Goal: Information Seeking & Learning: Learn about a topic

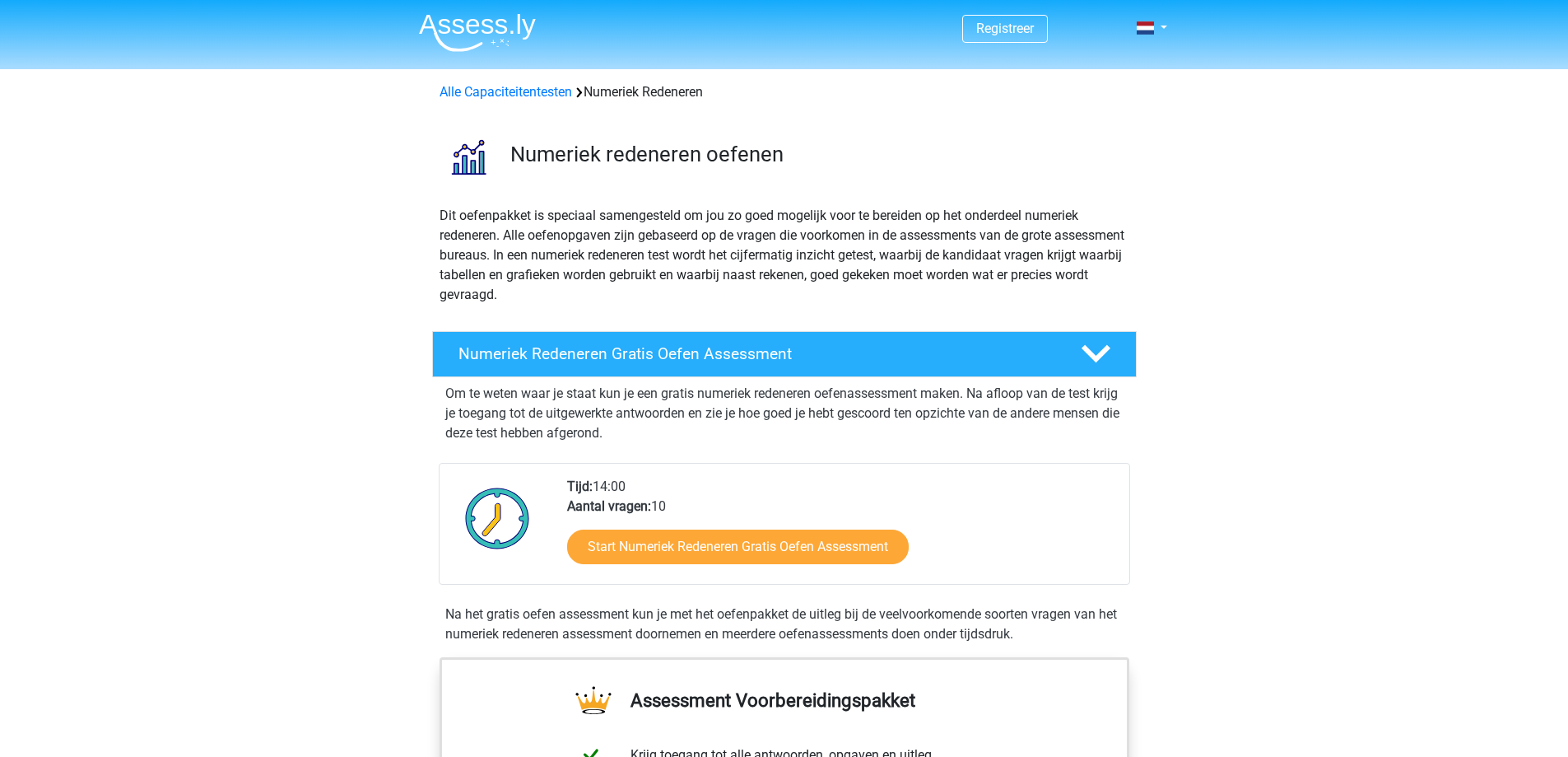
scroll to position [165, 0]
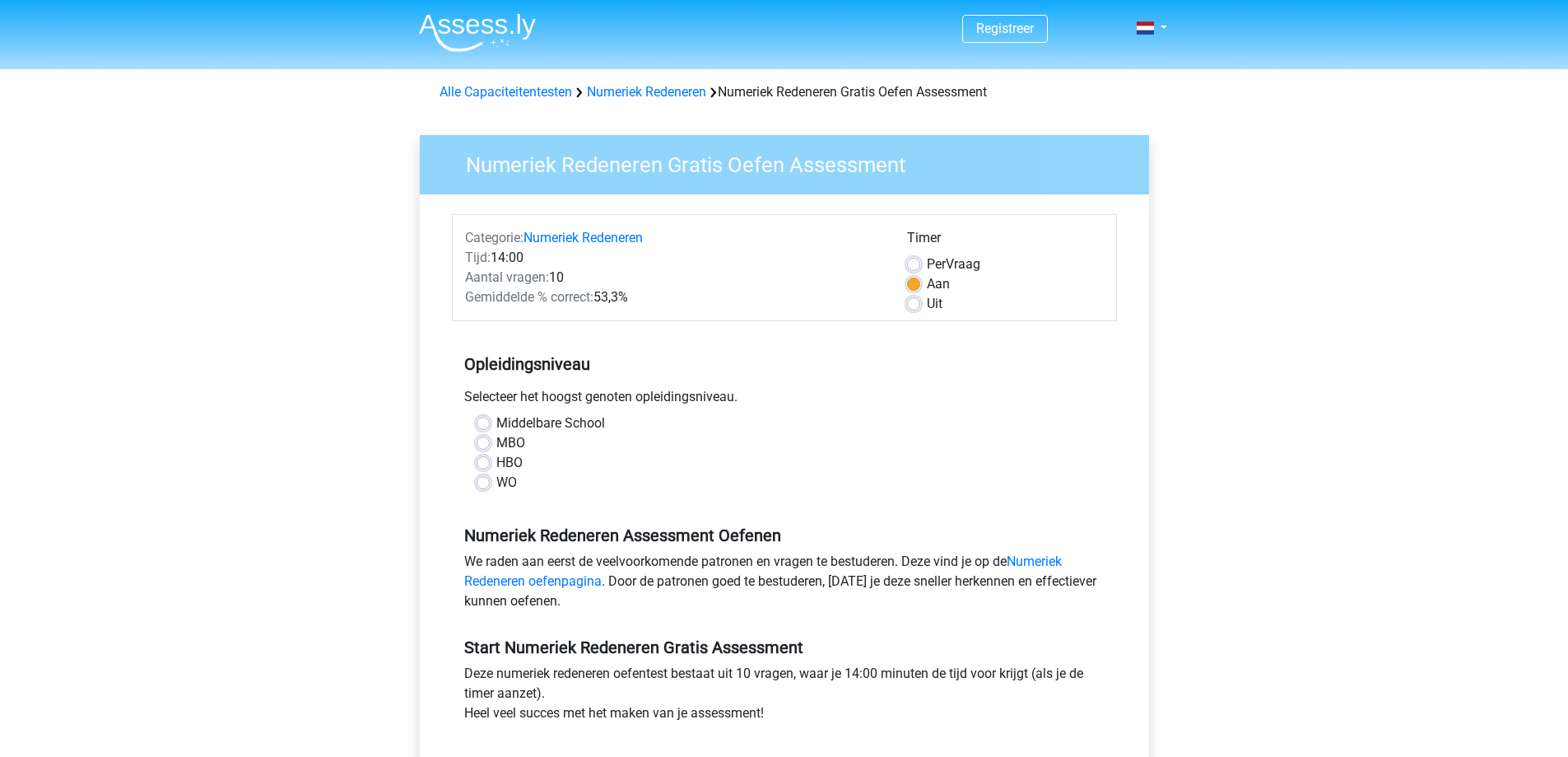
click at [496, 424] on label "Middelbare School" at bounding box center [550, 423] width 109 height 20
click at [483, 424] on input "Middelbare School" at bounding box center [483, 422] width 13 height 17
radio input "true"
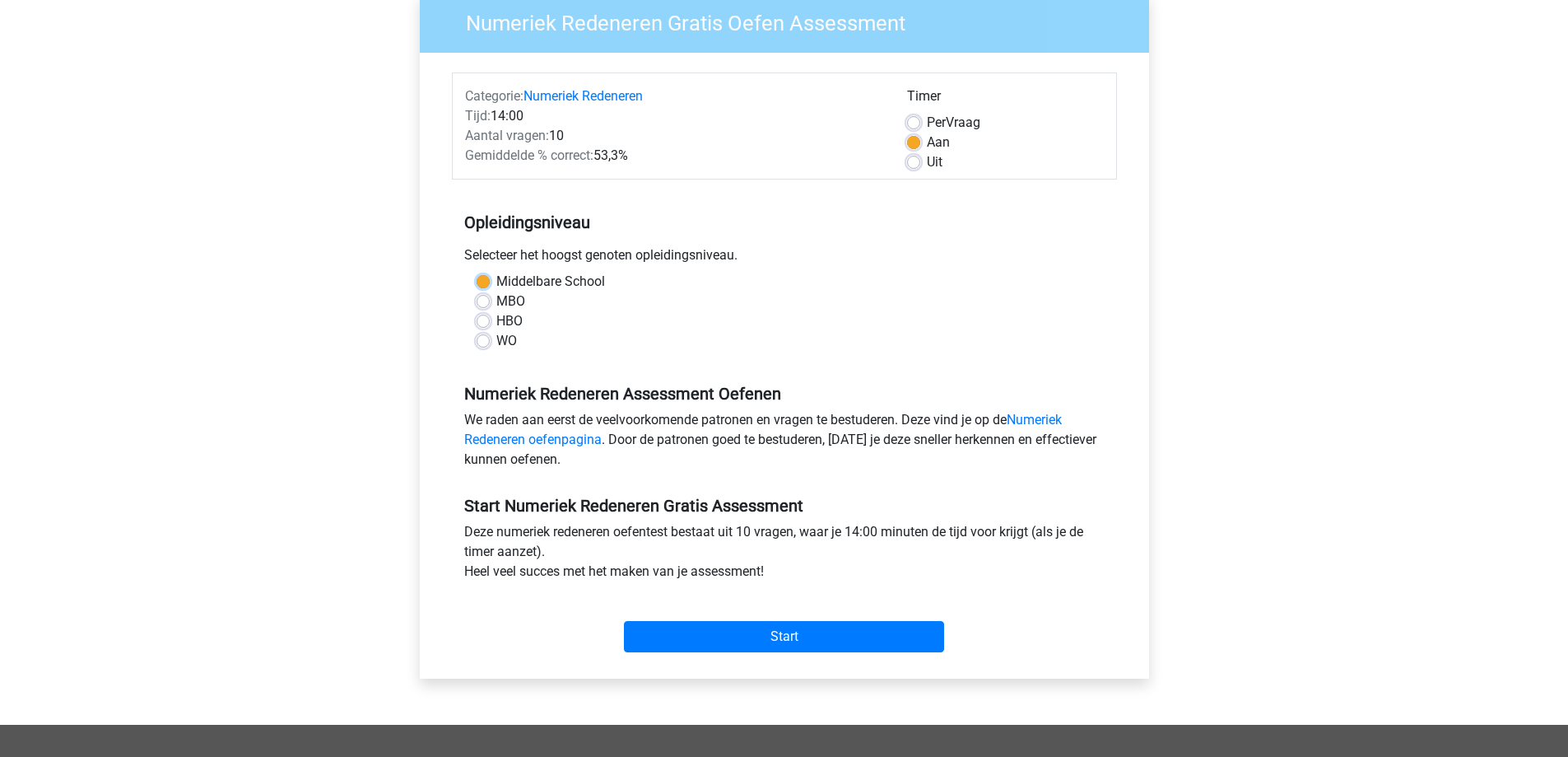
scroll to position [165, 0]
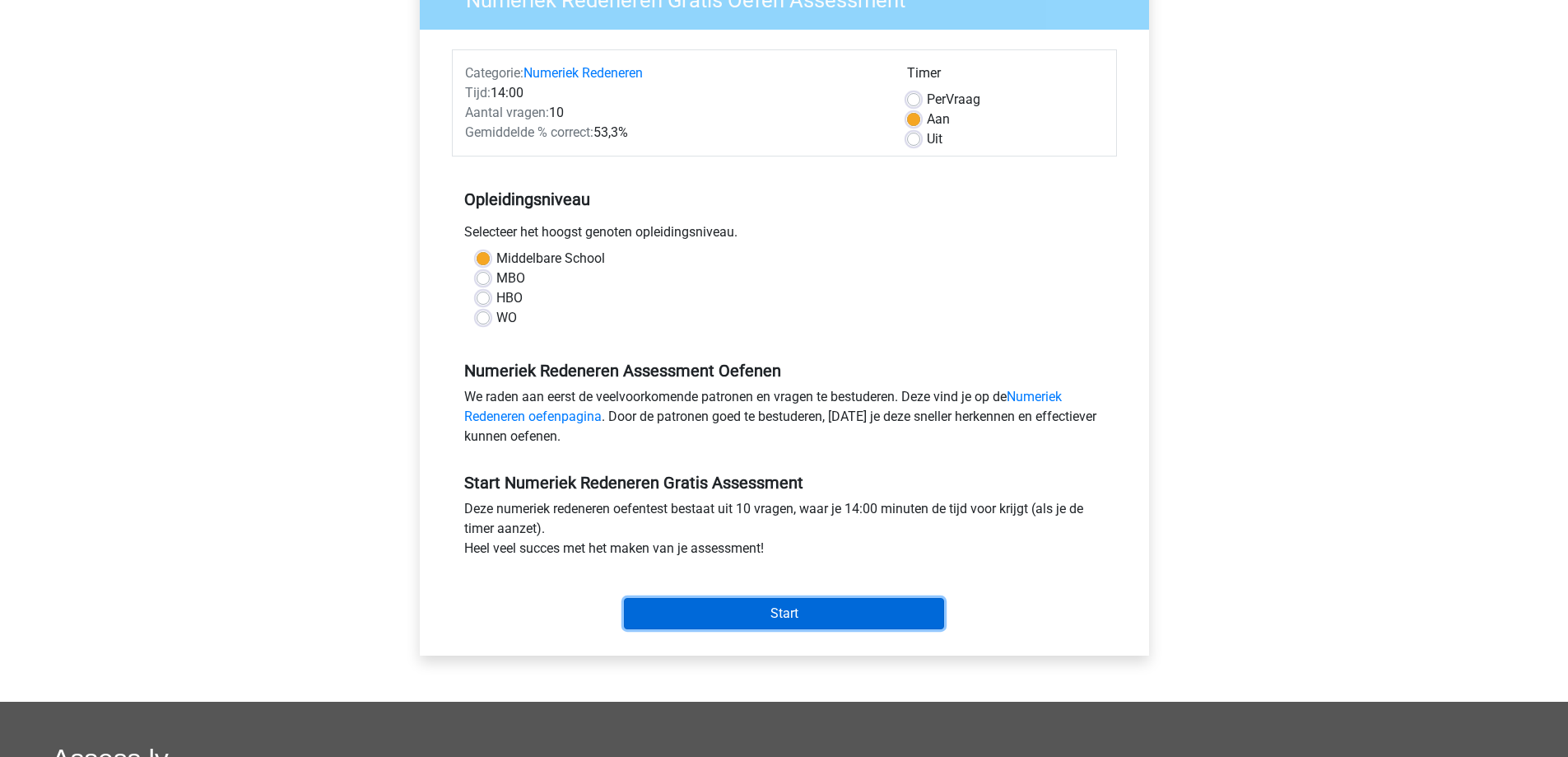
click at [786, 613] on input "Start" at bounding box center [784, 614] width 320 height 32
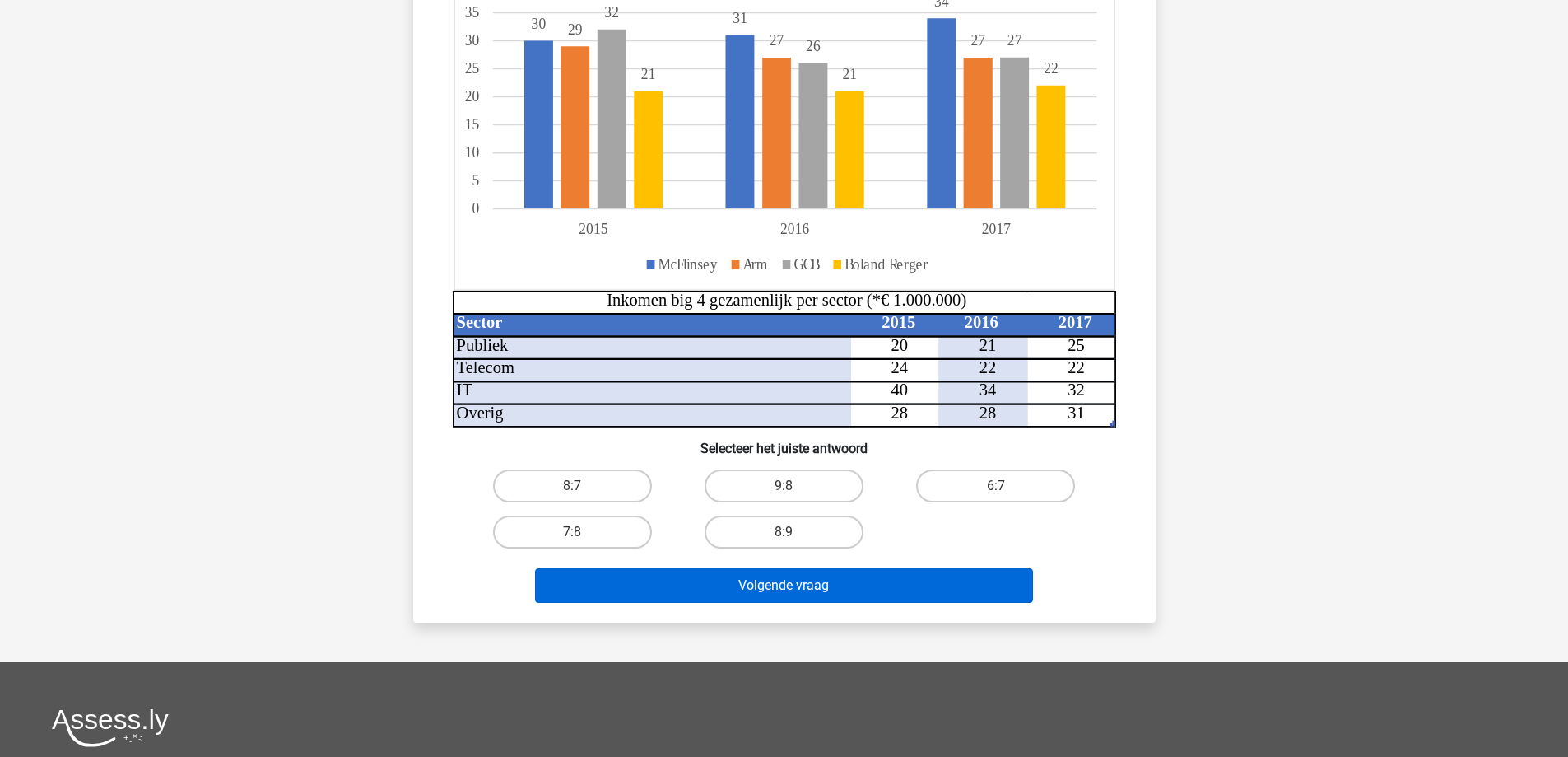
scroll to position [247, 0]
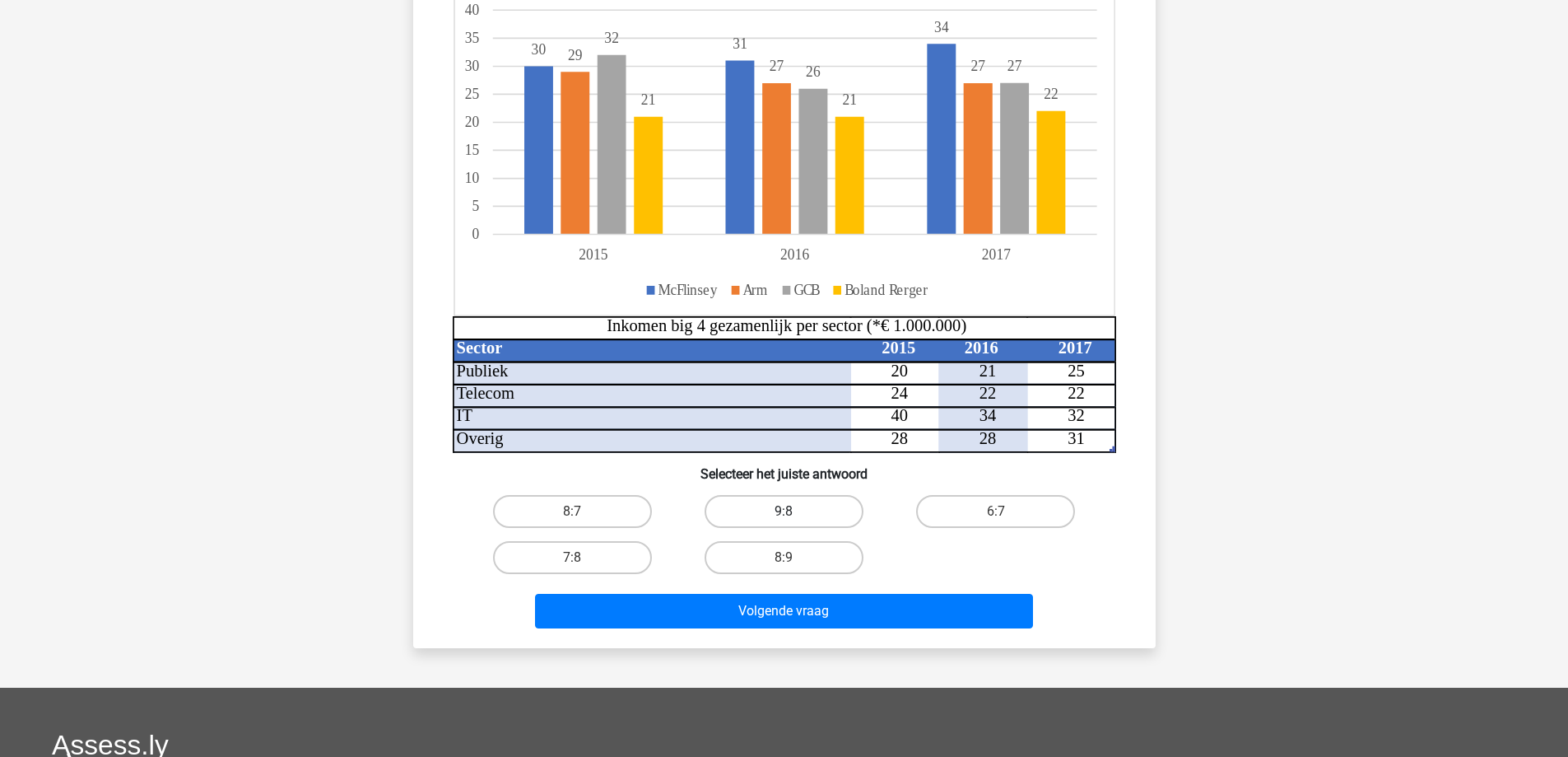
click at [774, 513] on label "9:8" at bounding box center [784, 511] width 159 height 33
click at [784, 513] on input "9:8" at bounding box center [788, 516] width 10 height 10
radio input "true"
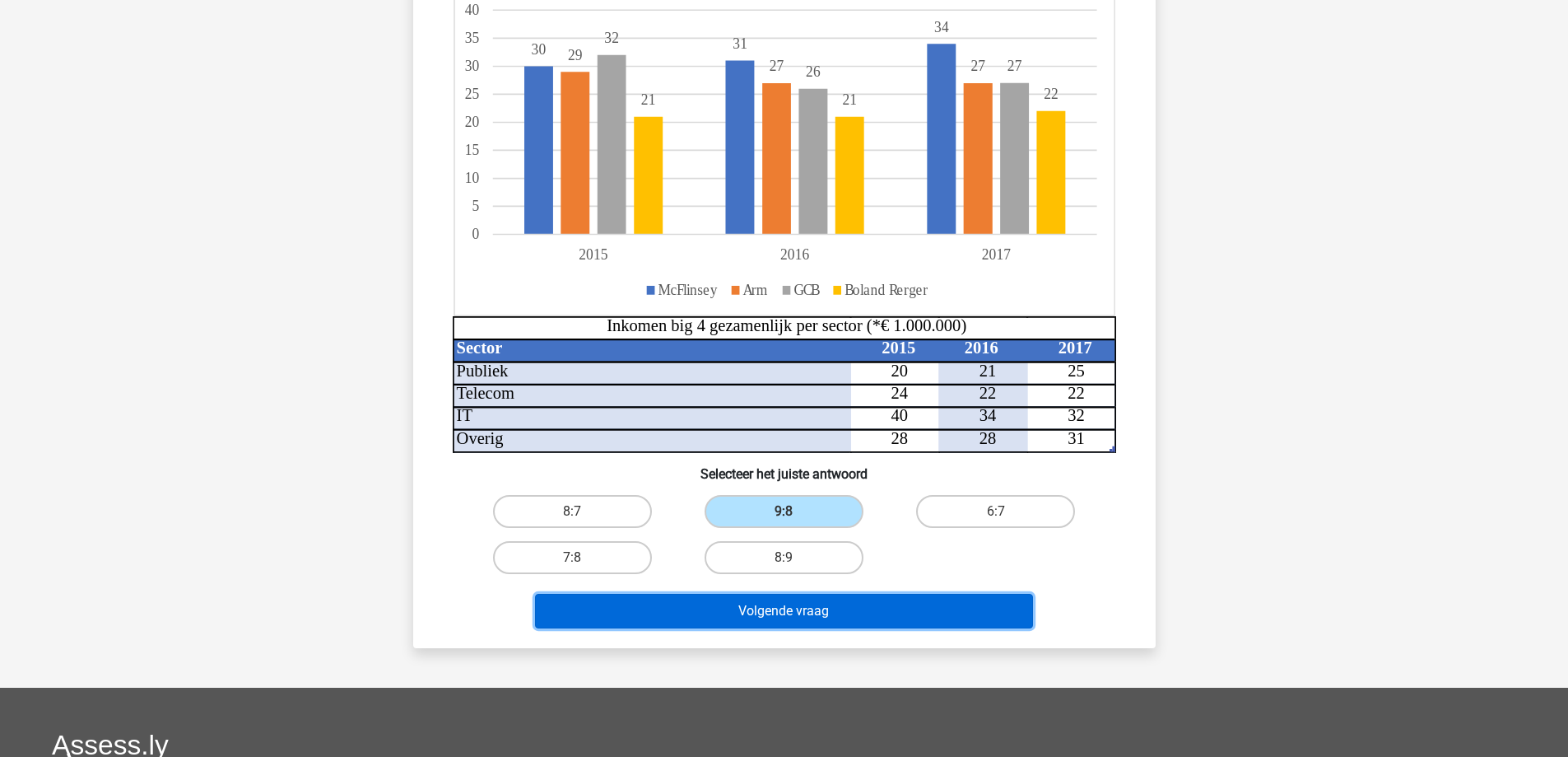
click at [800, 602] on button "Volgende vraag" at bounding box center [784, 611] width 498 height 34
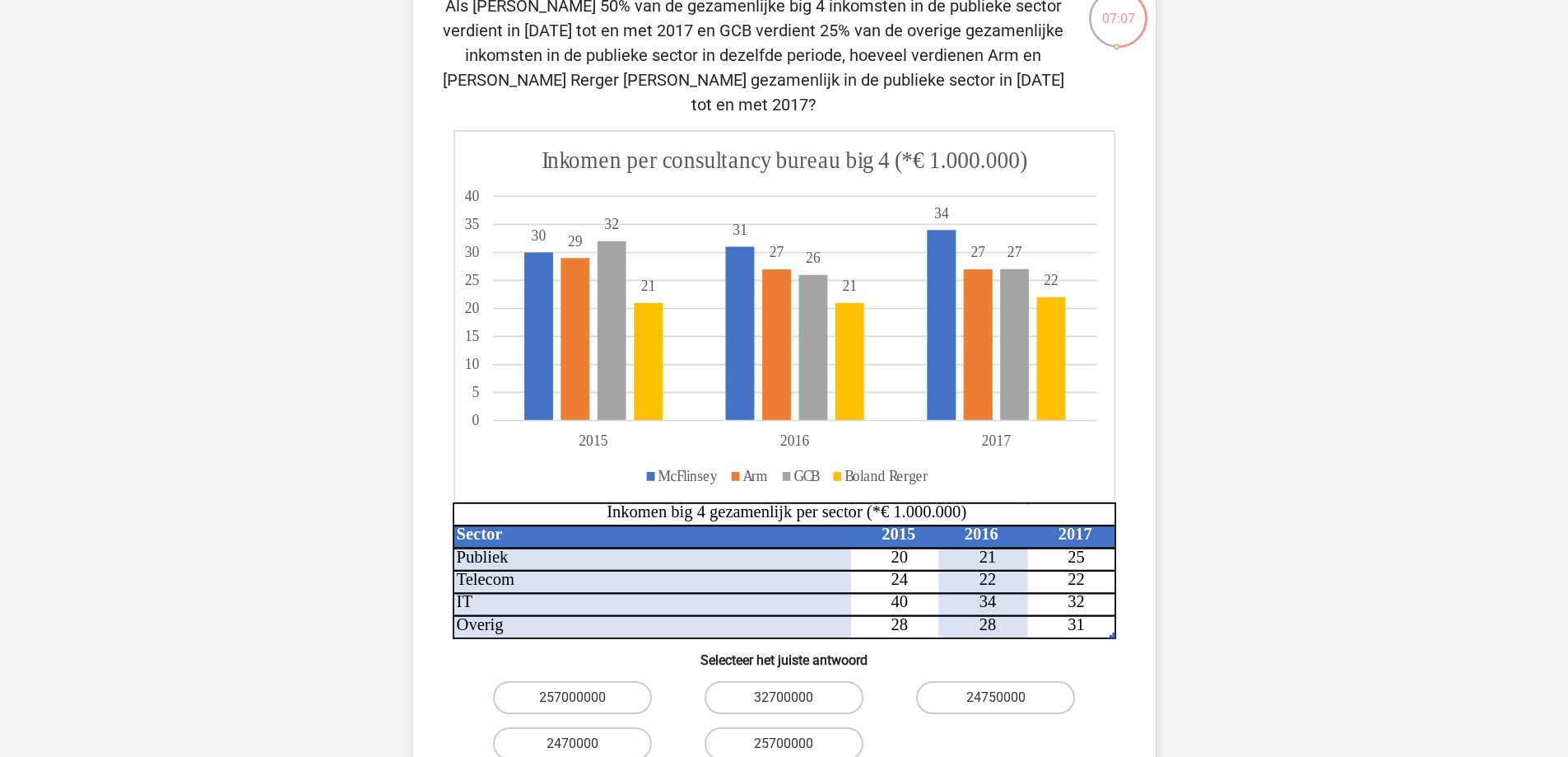
scroll to position [165, 0]
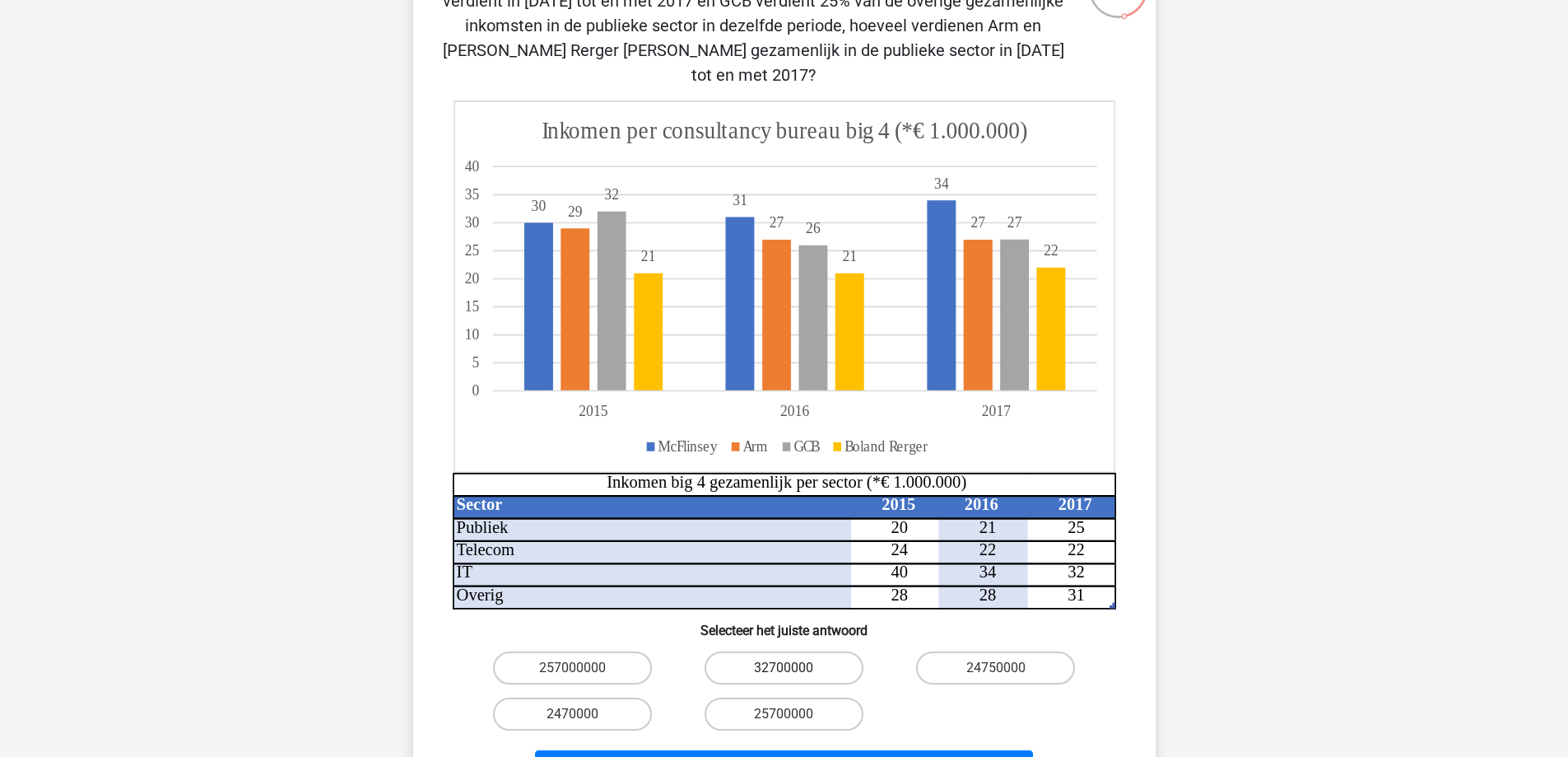
click at [799, 652] on label "32700000" at bounding box center [784, 668] width 159 height 33
click at [794, 668] on input "32700000" at bounding box center [788, 672] width 10 height 10
radio input "true"
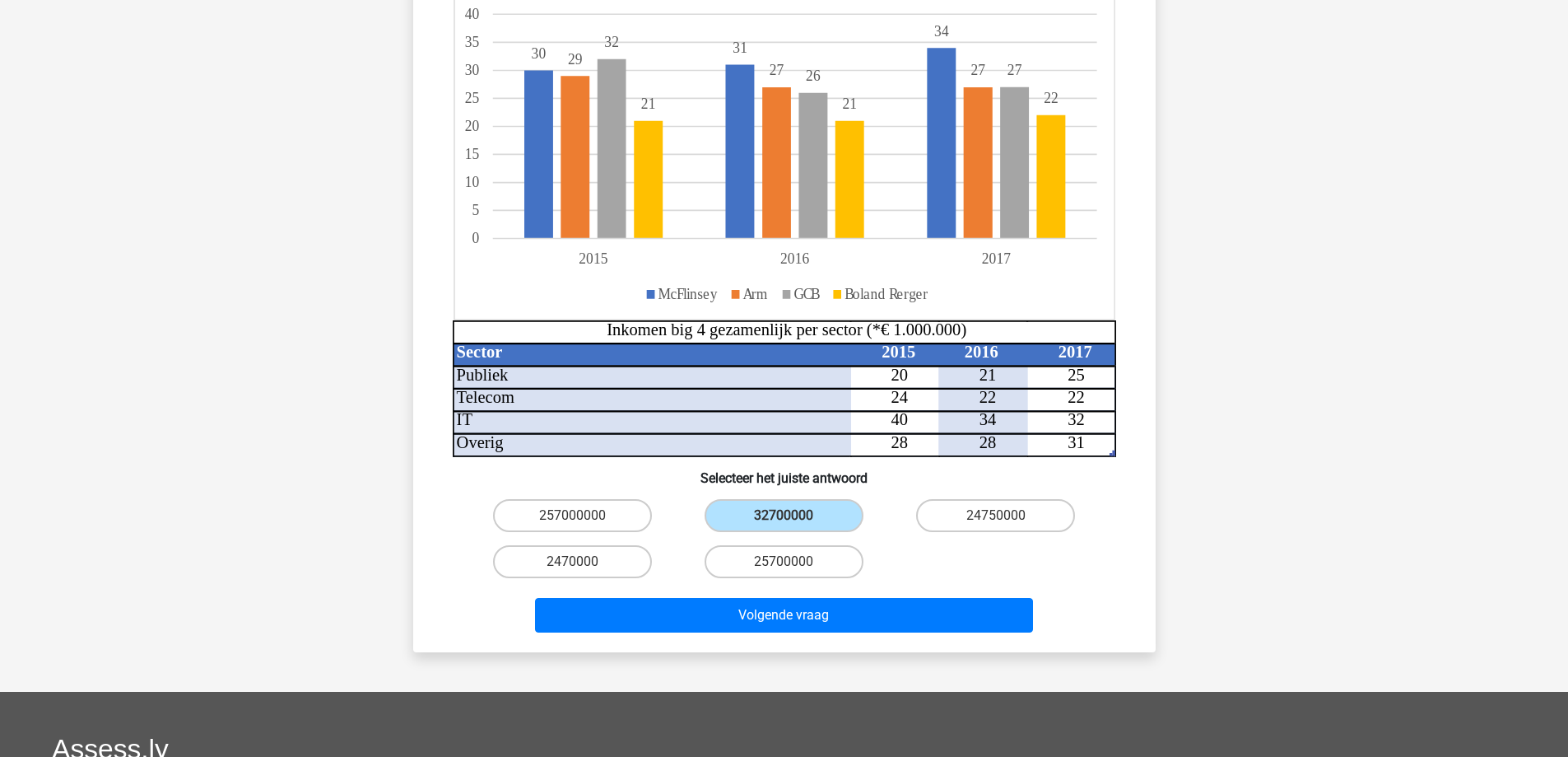
scroll to position [330, 0]
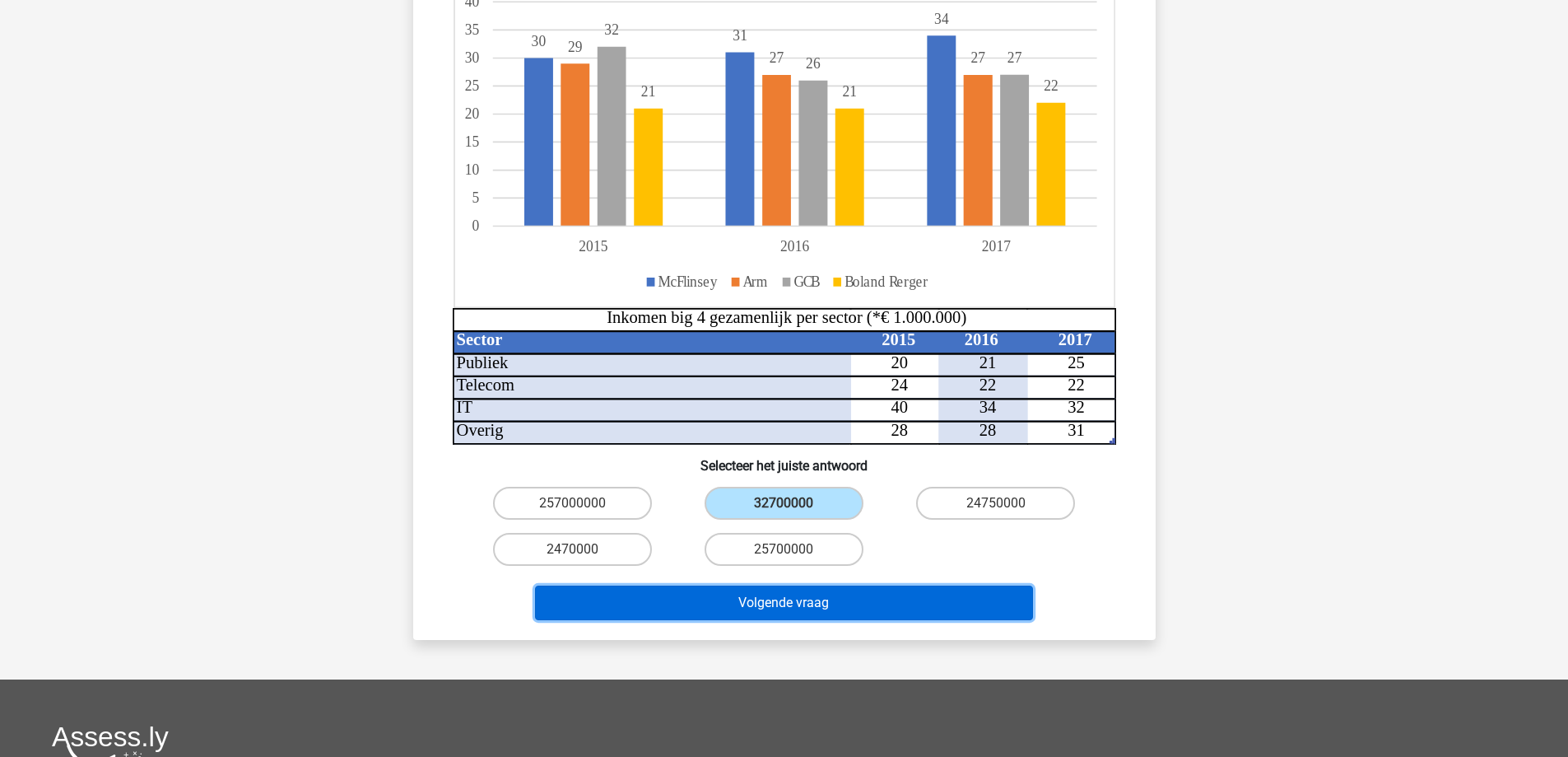
click at [850, 586] on button "Volgende vraag" at bounding box center [784, 602] width 498 height 34
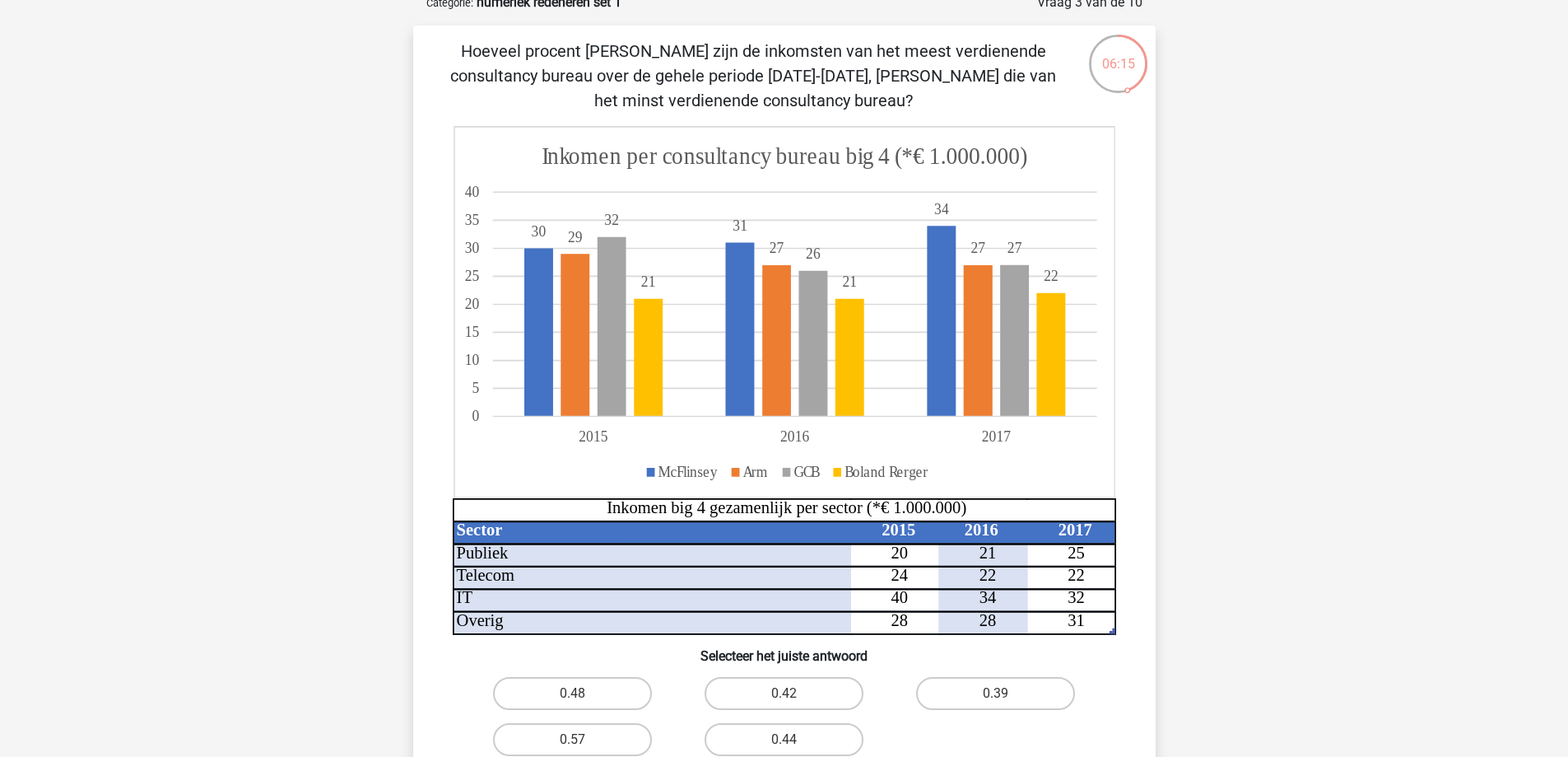
scroll to position [82, 0]
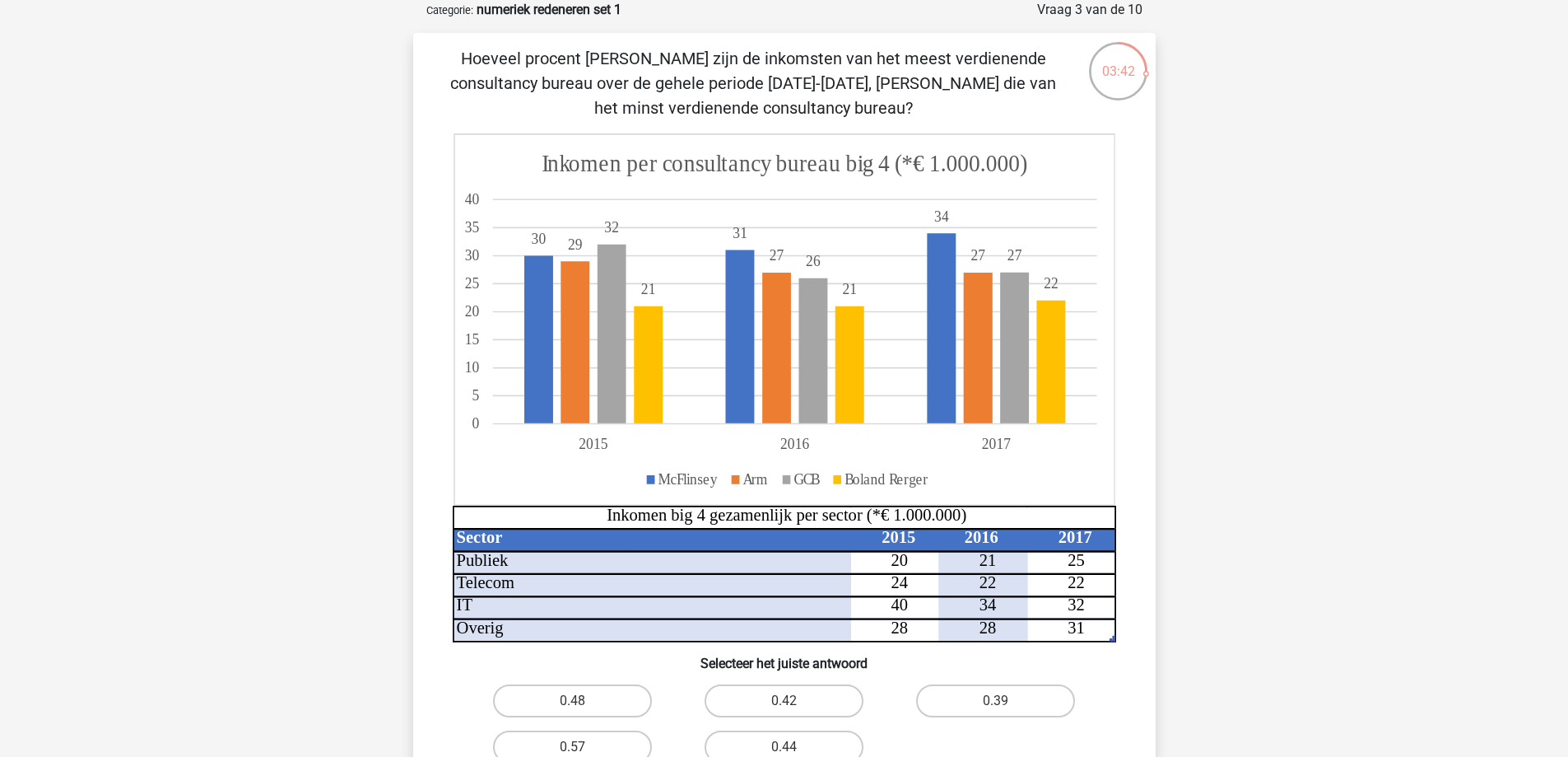
drag, startPoint x: 463, startPoint y: 55, endPoint x: 949, endPoint y: 111, distance: 489.2
click at [949, 111] on p "Hoeveel procent hoger zijn de inkomsten van het meest verdienende consultancy b…" at bounding box center [753, 84] width 628 height 74
copy p "Hoeveel procent hoger zijn de inkomsten van het meest verdienende consultancy b…"
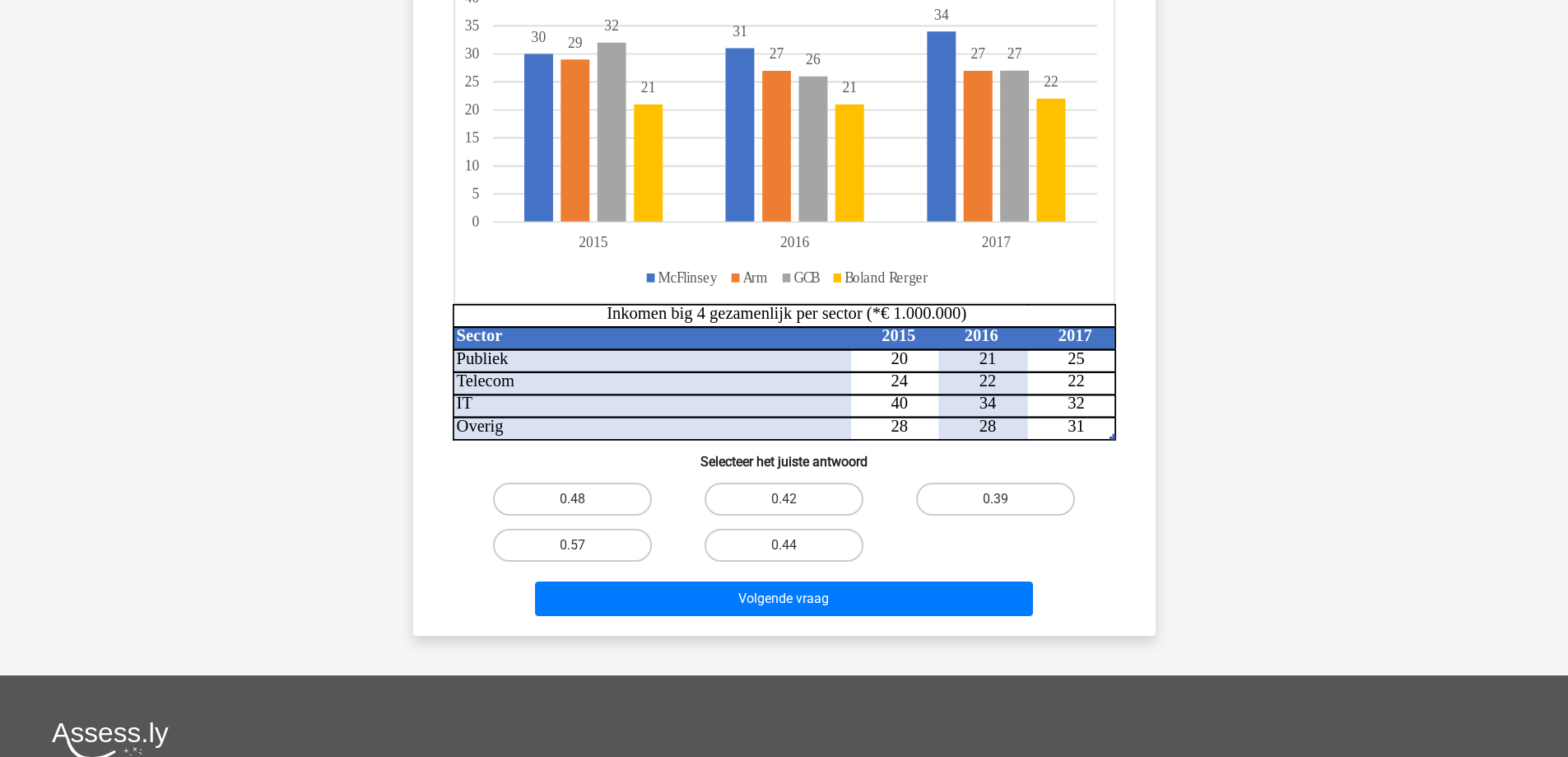
scroll to position [330, 0]
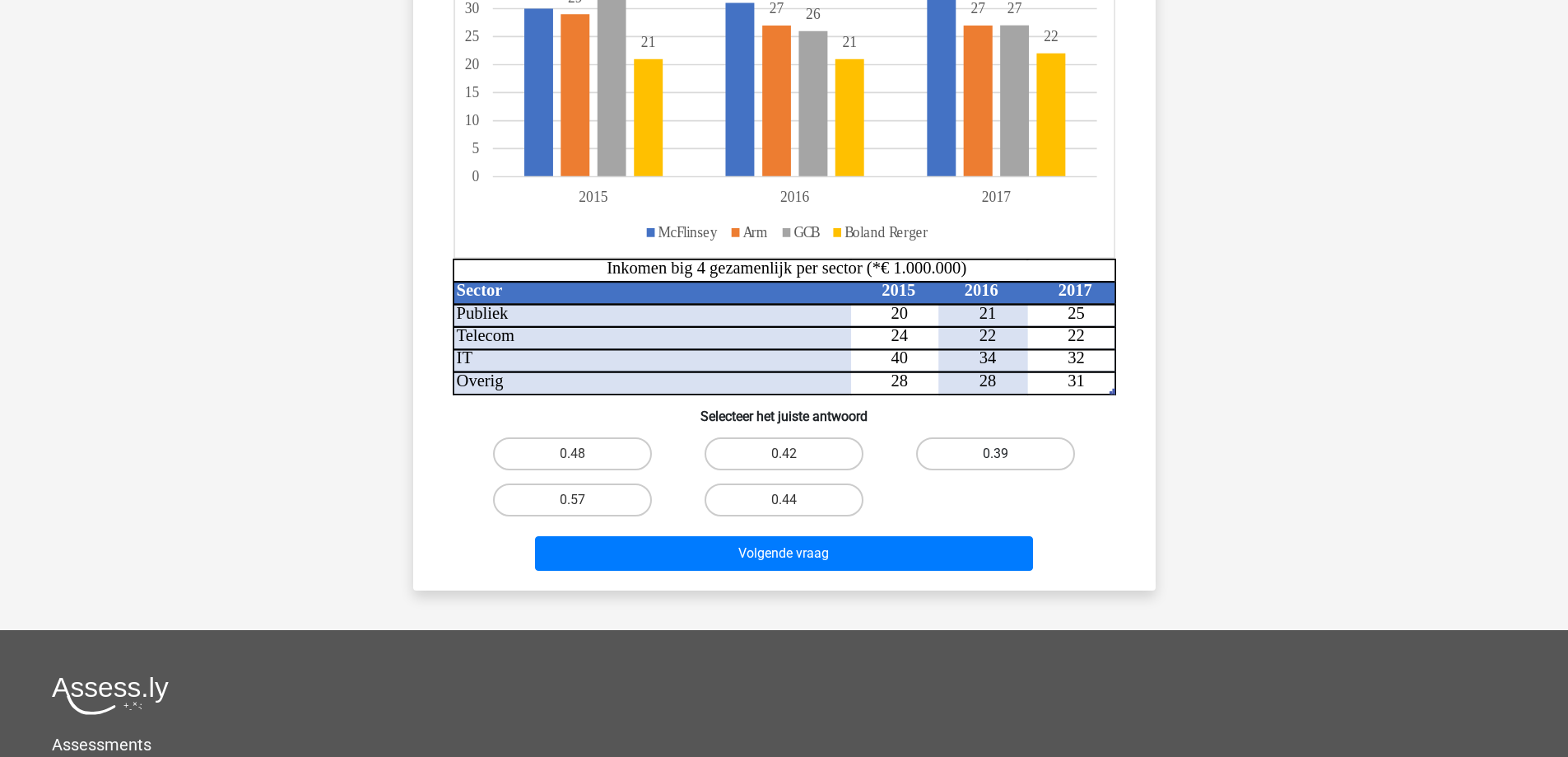
click at [1043, 453] on label "0.39" at bounding box center [995, 453] width 159 height 33
click at [1007, 453] on input "0.39" at bounding box center [1000, 458] width 10 height 10
radio input "true"
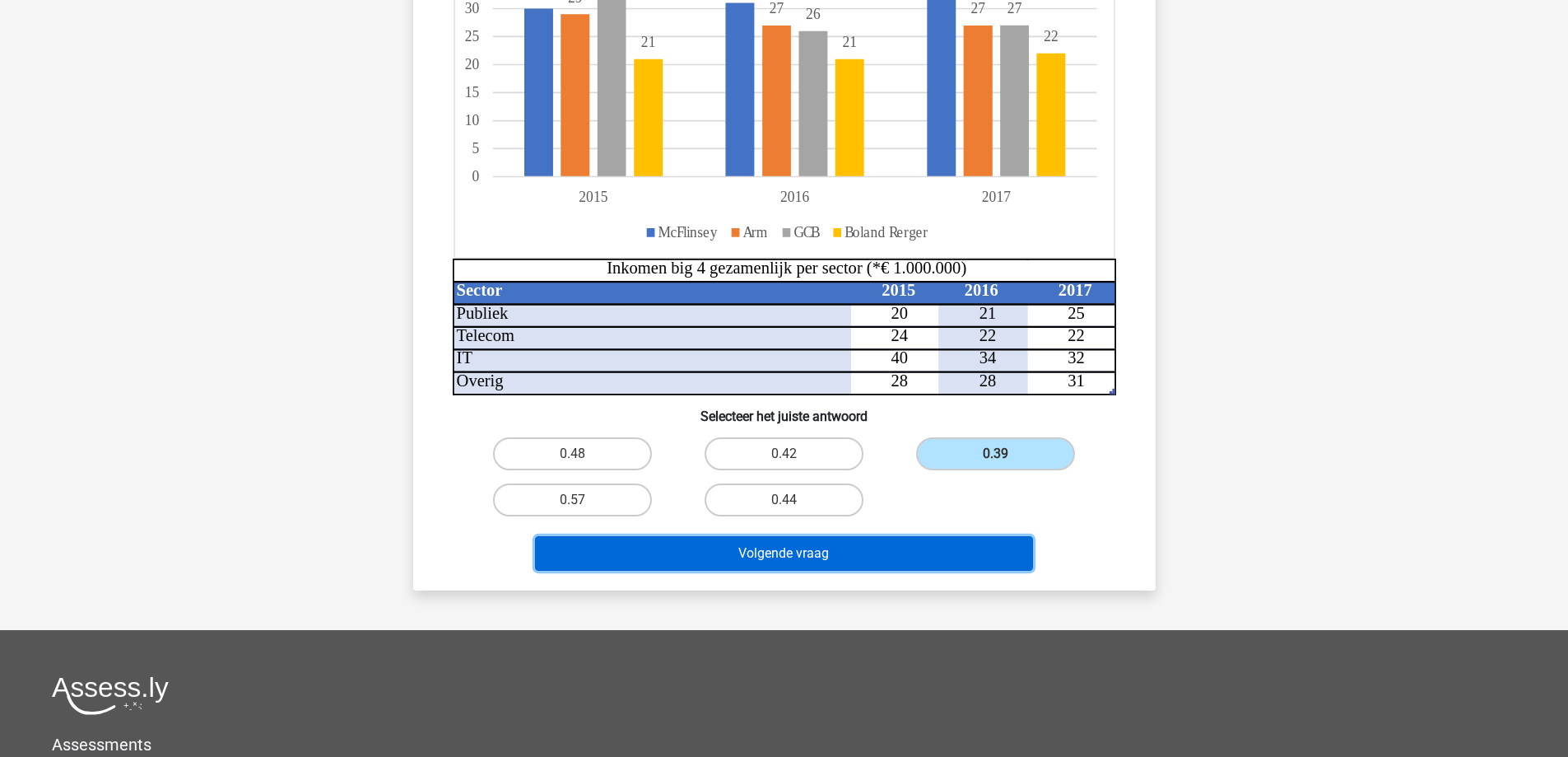
click at [954, 556] on button "Volgende vraag" at bounding box center [784, 553] width 498 height 34
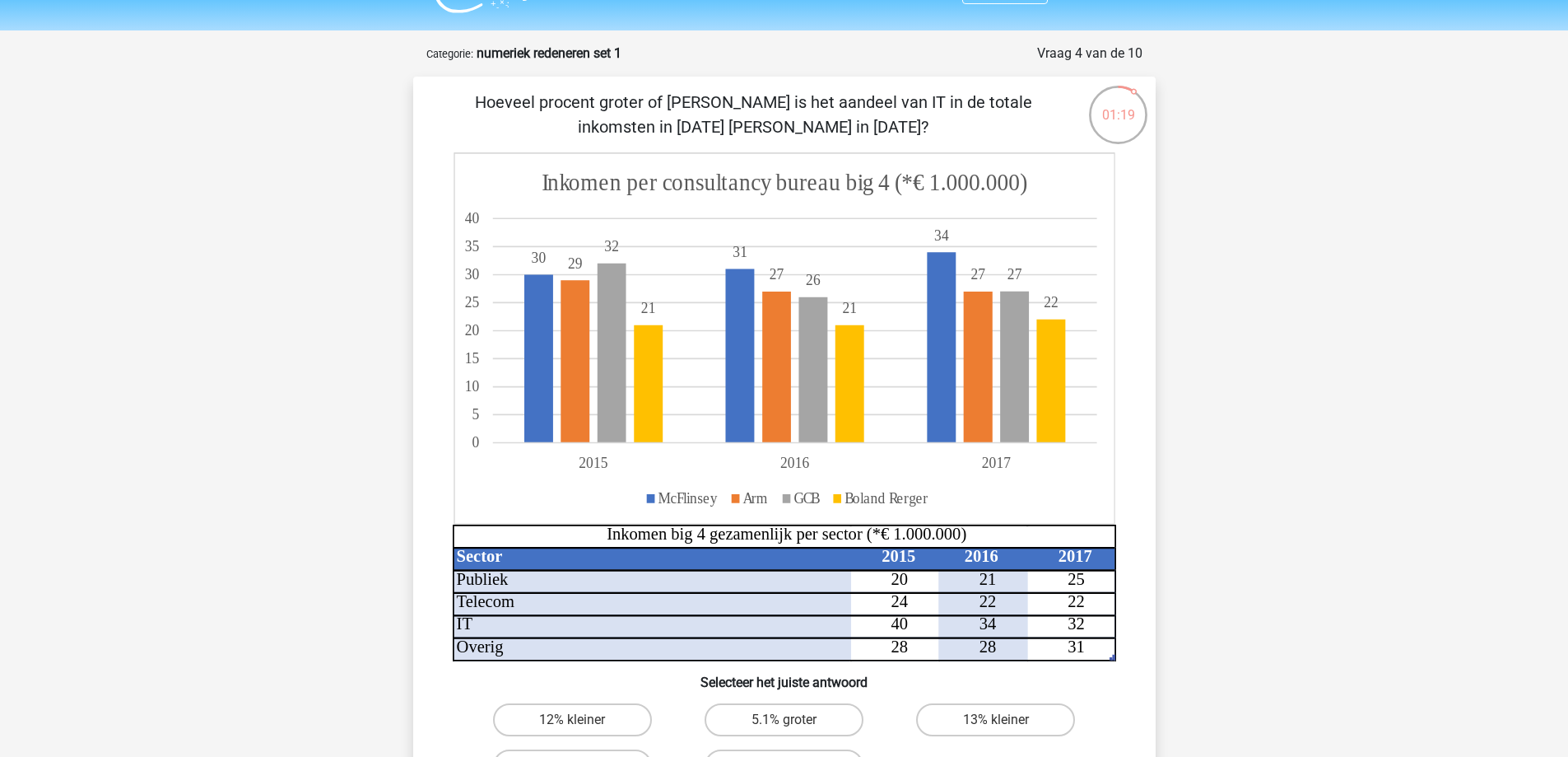
scroll to position [0, 0]
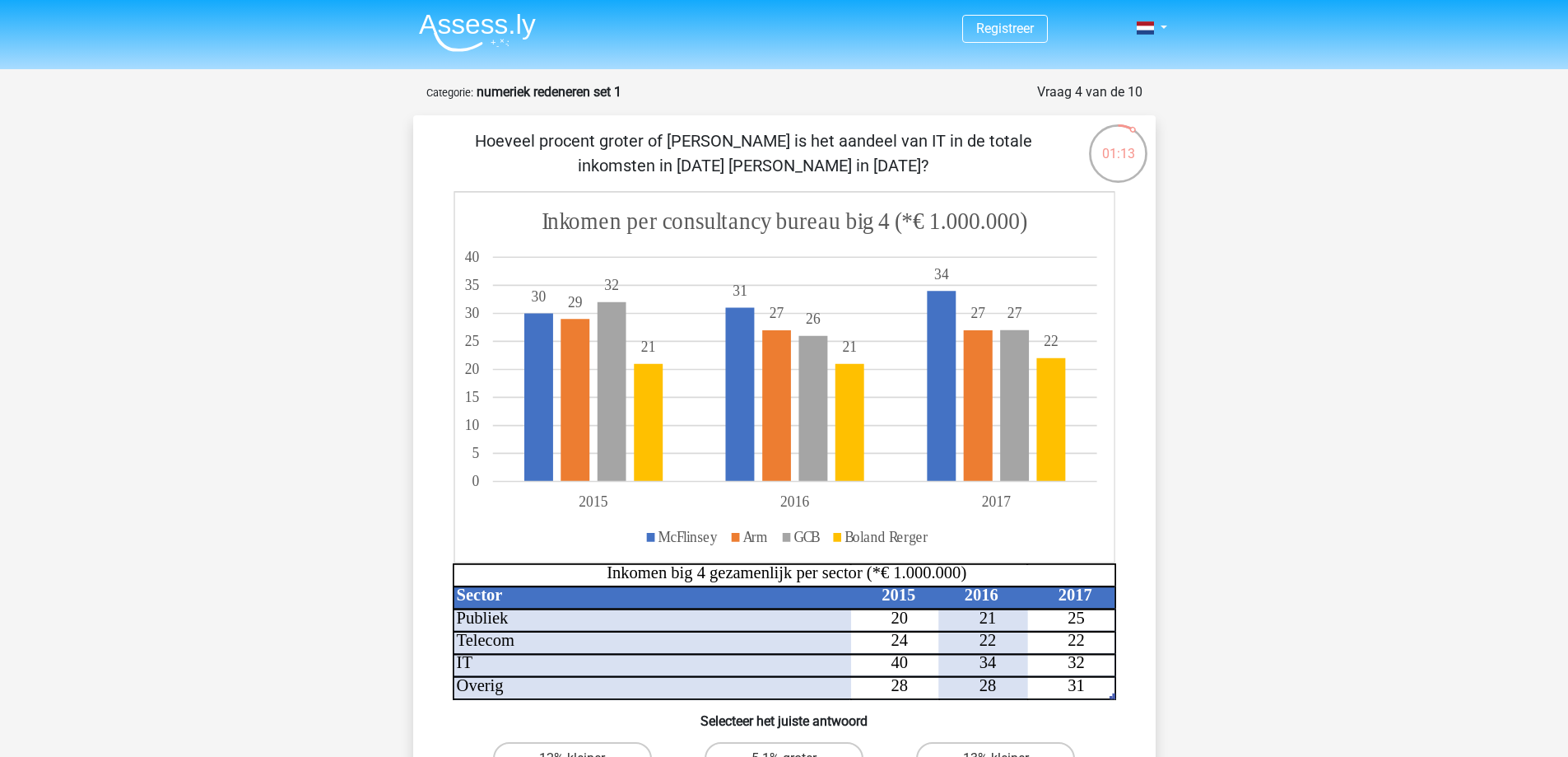
drag, startPoint x: 431, startPoint y: 139, endPoint x: 999, endPoint y: 142, distance: 568.0
click at [1005, 141] on div "Hoeveel procent groter of kleiner is het aandeel van IT in de totale inkomsten …" at bounding box center [784, 505] width 730 height 753
drag, startPoint x: 993, startPoint y: 145, endPoint x: 873, endPoint y: 160, distance: 120.9
click at [873, 160] on p "Hoeveel procent groter of kleiner is het aandeel van IT in de totale inkomsten …" at bounding box center [753, 153] width 628 height 49
drag, startPoint x: 444, startPoint y: 137, endPoint x: 875, endPoint y: 175, distance: 432.7
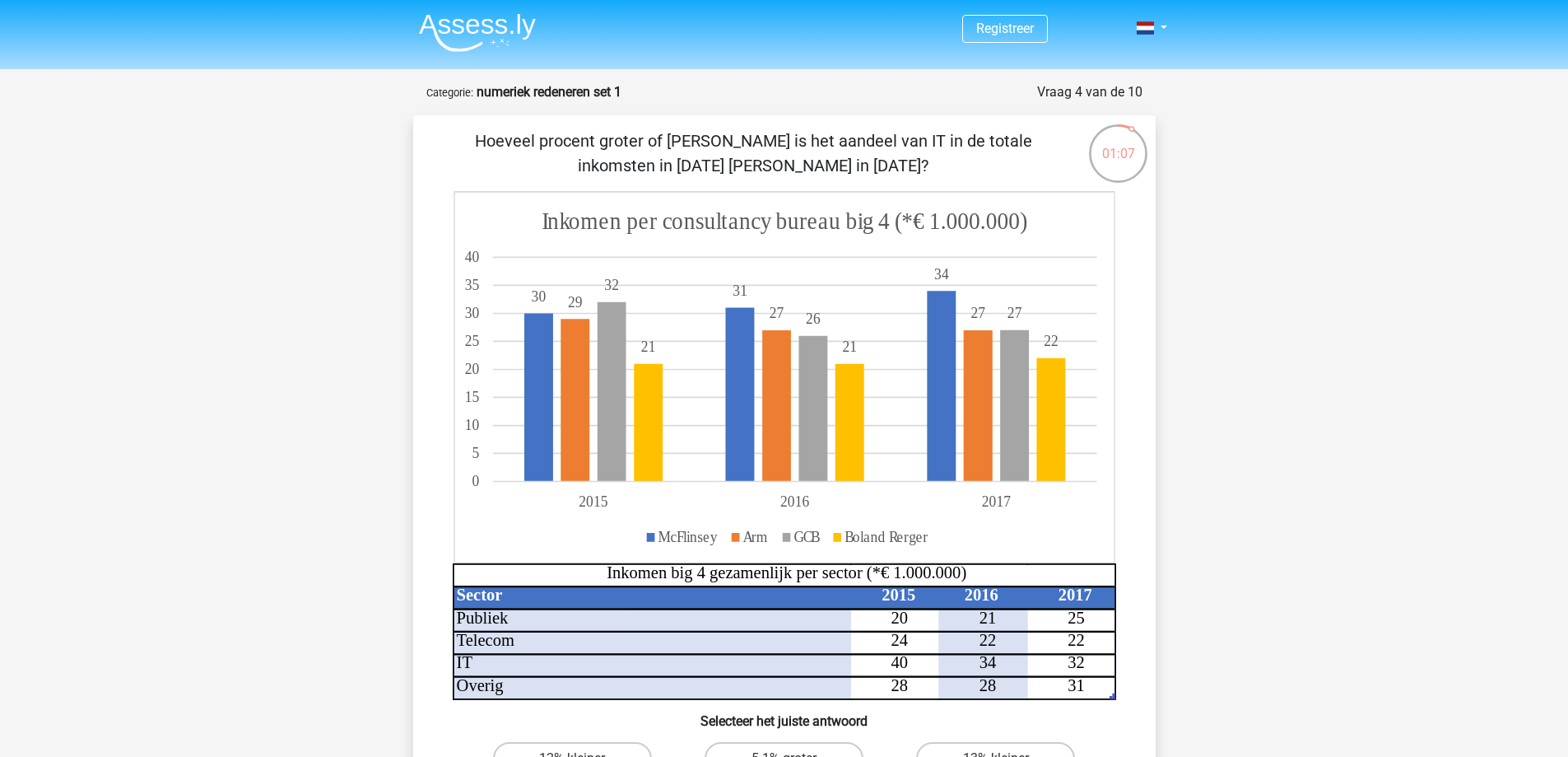
click at [875, 175] on p "Hoeveel procent groter of kleiner is het aandeel van IT in de totale inkomsten …" at bounding box center [753, 153] width 628 height 49
copy p "Hoeveel procent groter of kleiner is het aandeel van IT in de totale inkomsten …"
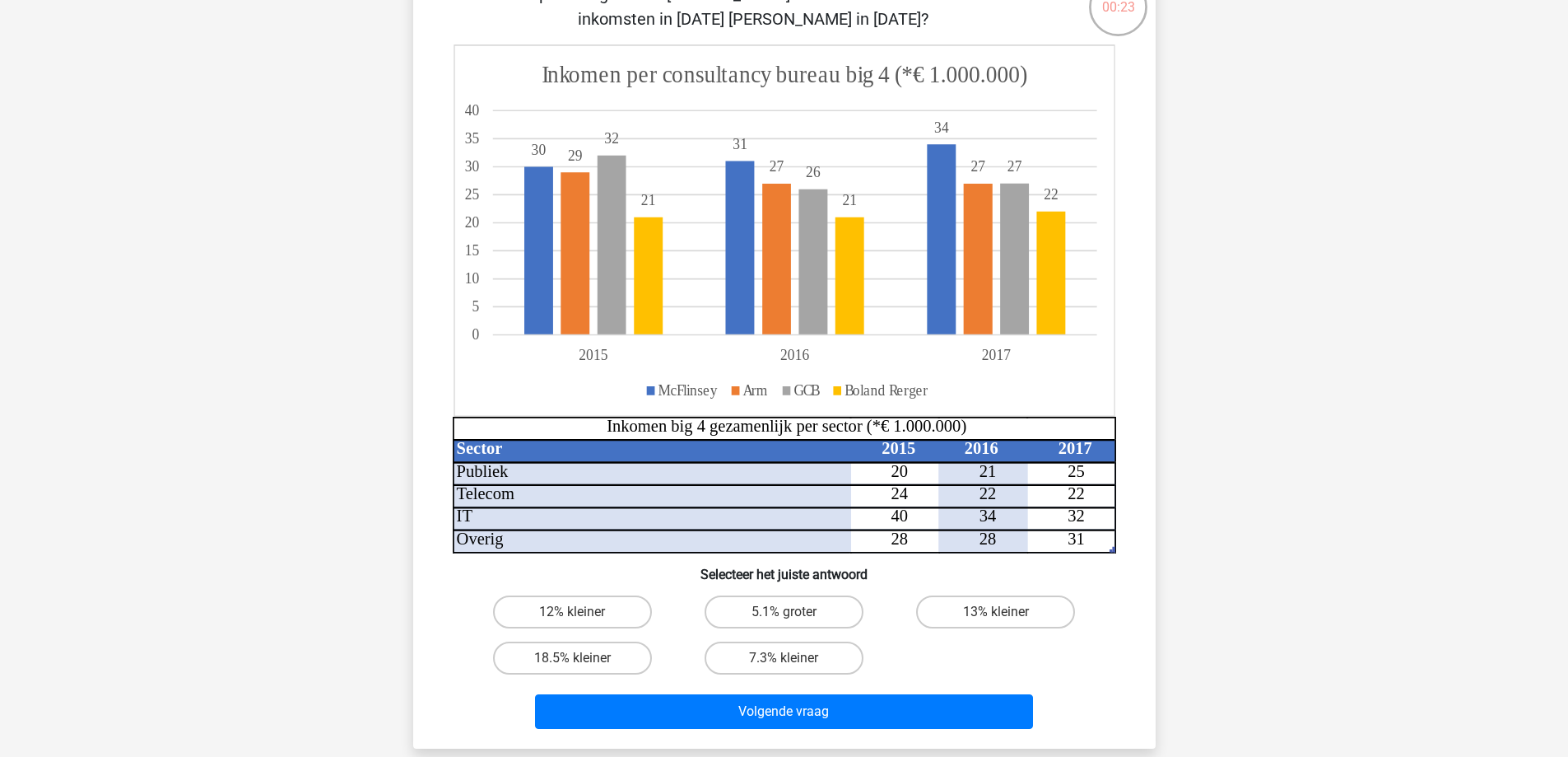
scroll to position [165, 0]
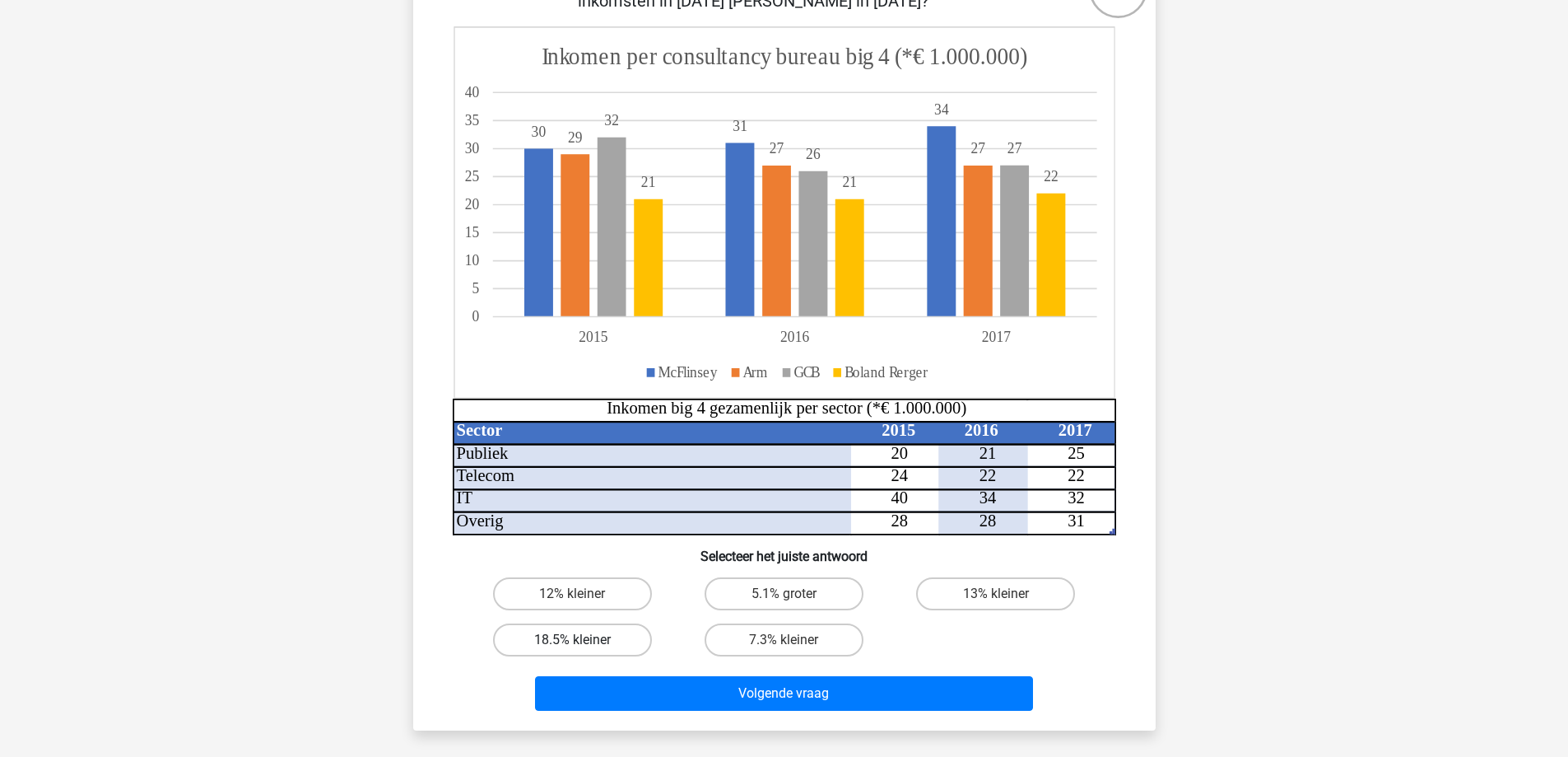
click at [568, 636] on label "18.5% kleiner" at bounding box center [572, 639] width 159 height 33
click at [572, 640] on input "18.5% kleiner" at bounding box center [577, 644] width 10 height 10
radio input "true"
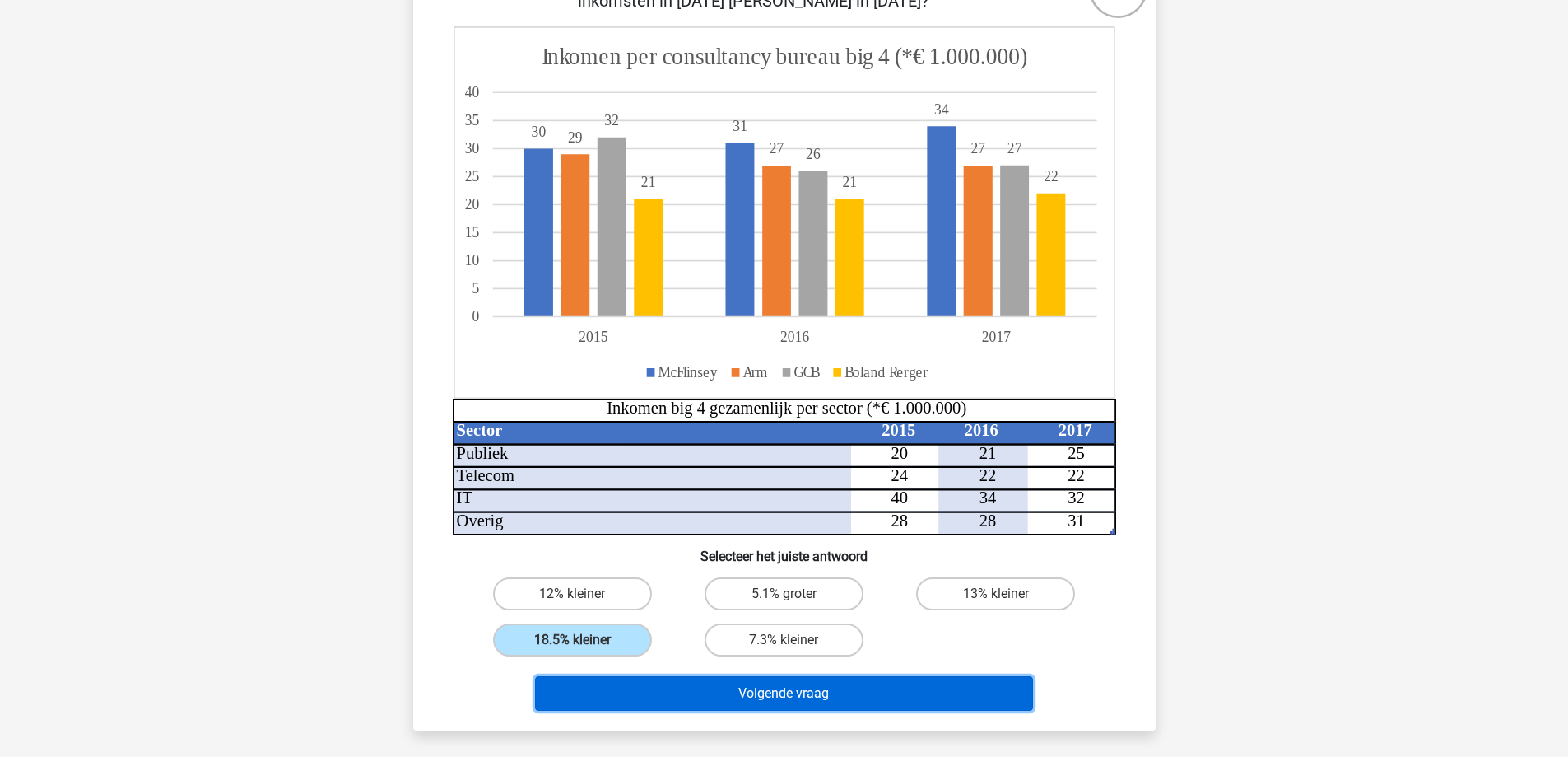
click at [808, 693] on button "Volgende vraag" at bounding box center [784, 693] width 498 height 34
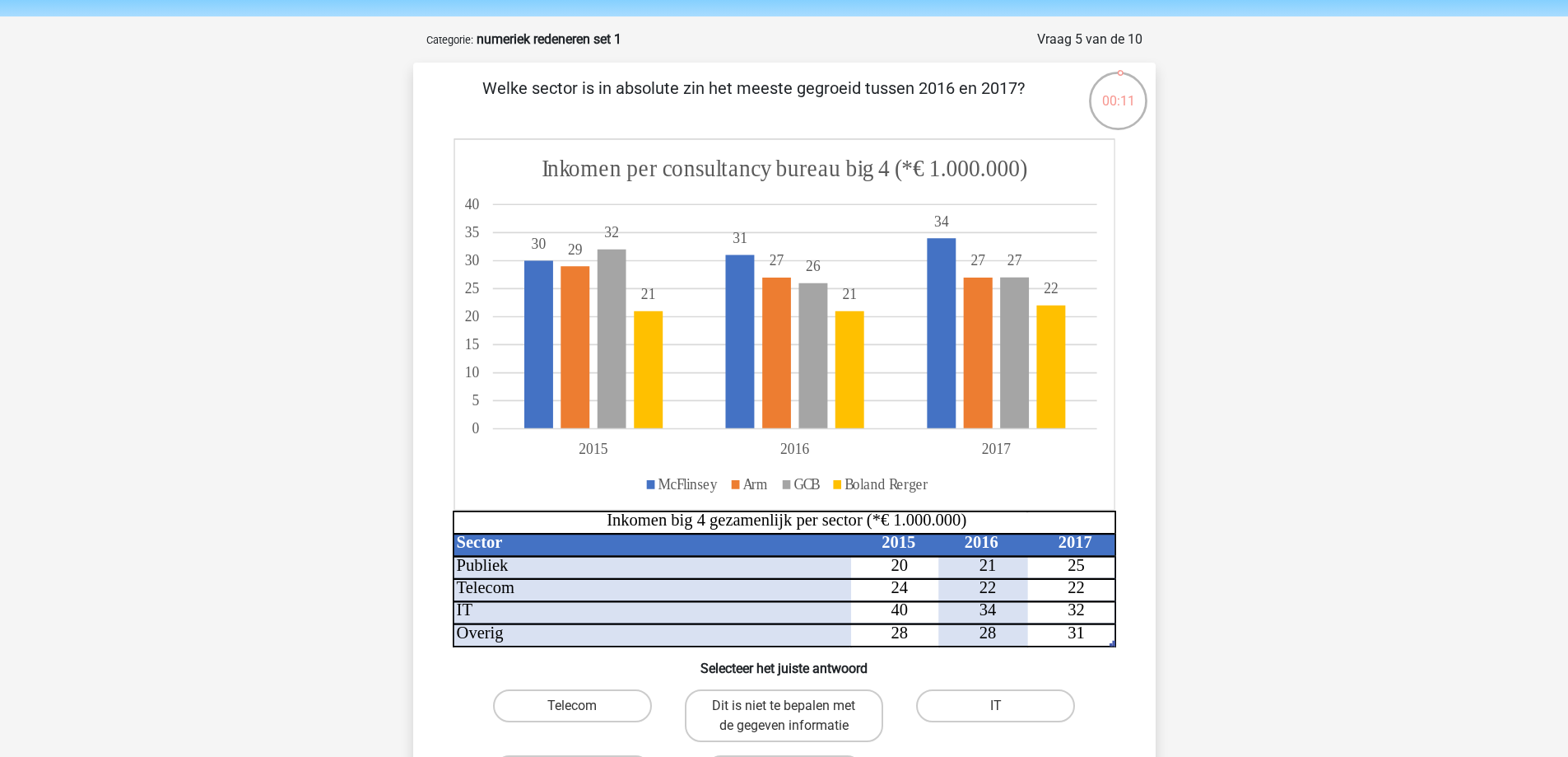
scroll to position [82, 0]
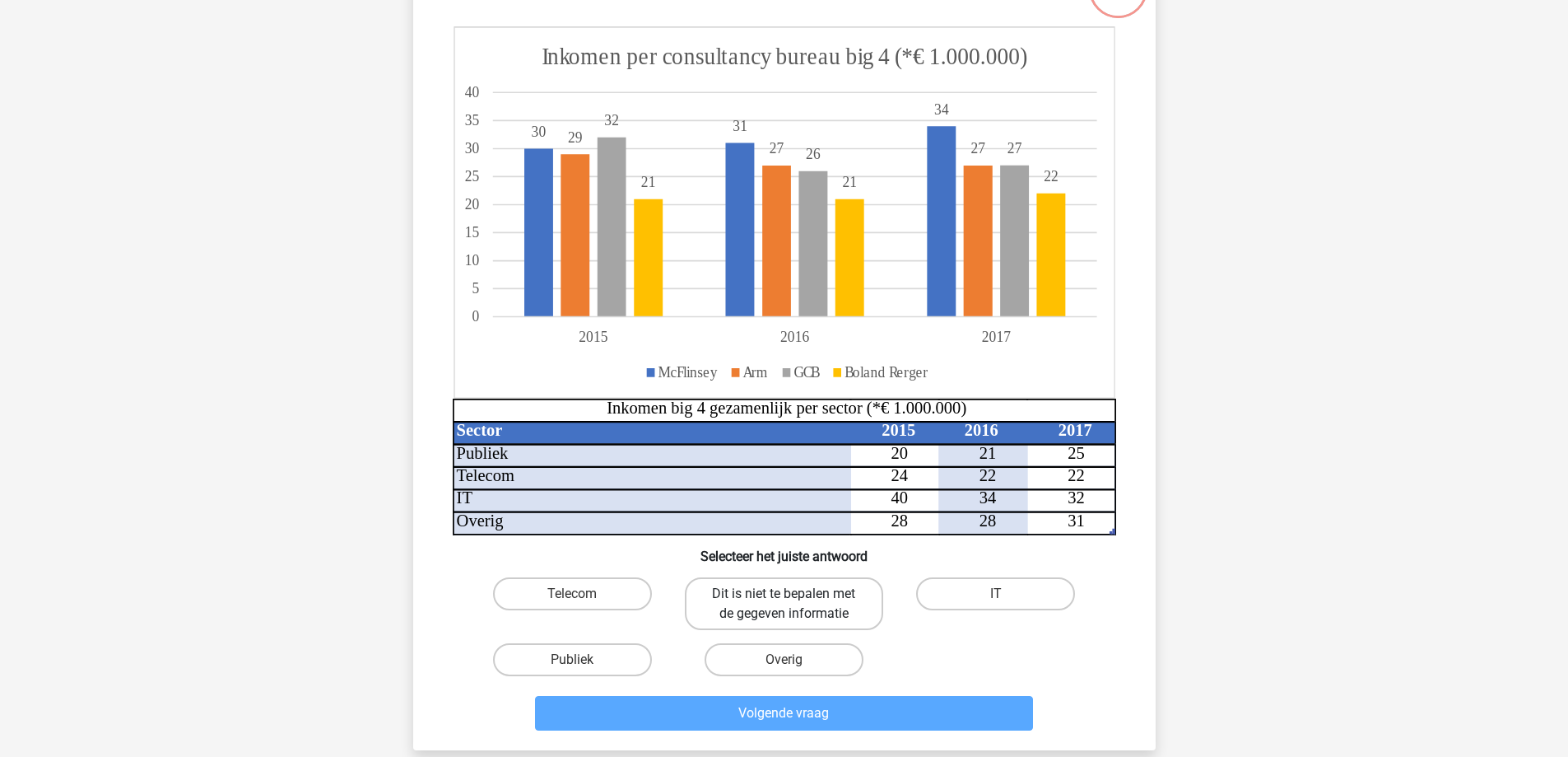
scroll to position [165, 0]
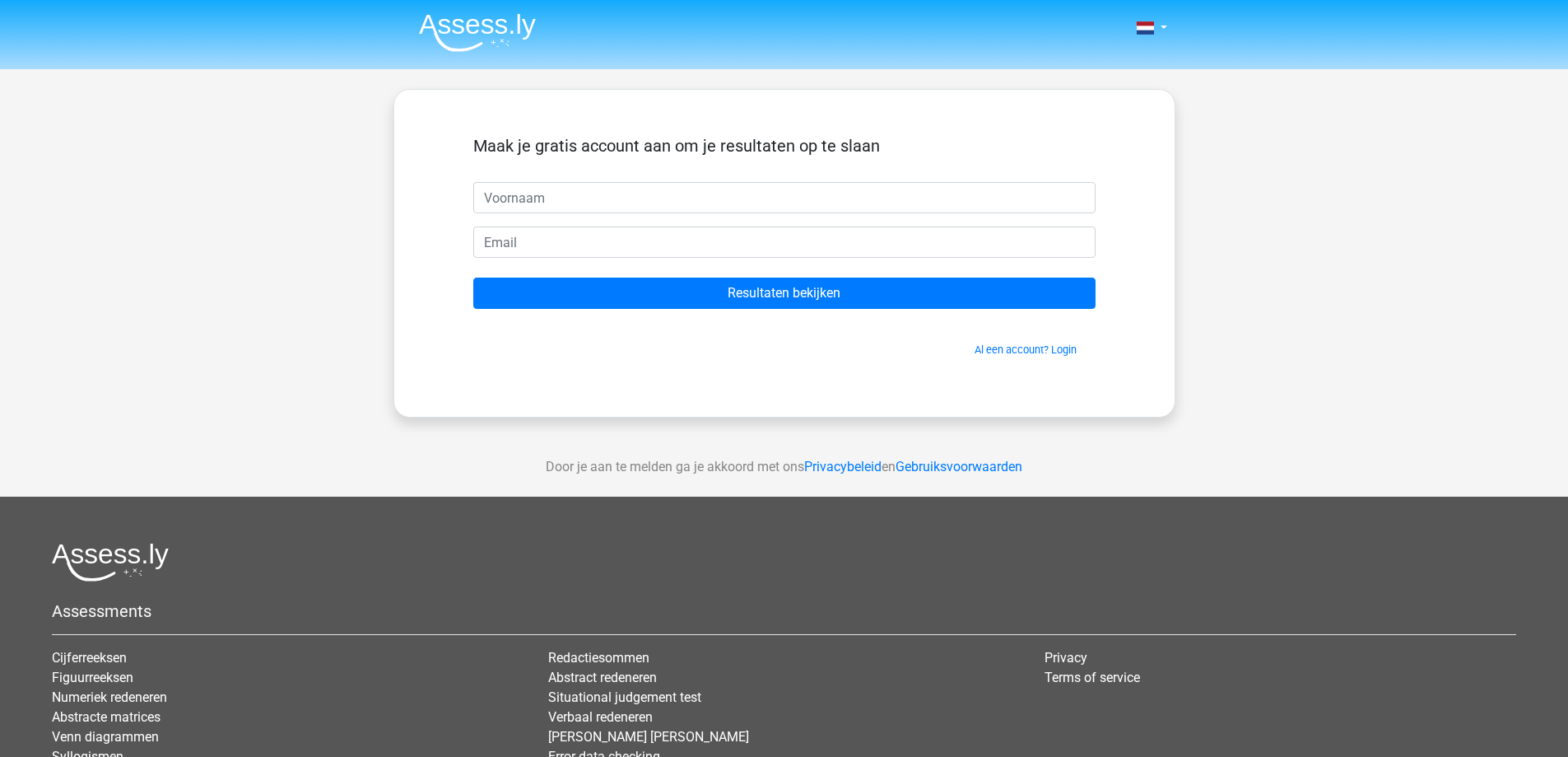
click at [638, 205] on input "text" at bounding box center [784, 197] width 623 height 32
type input "Desto"
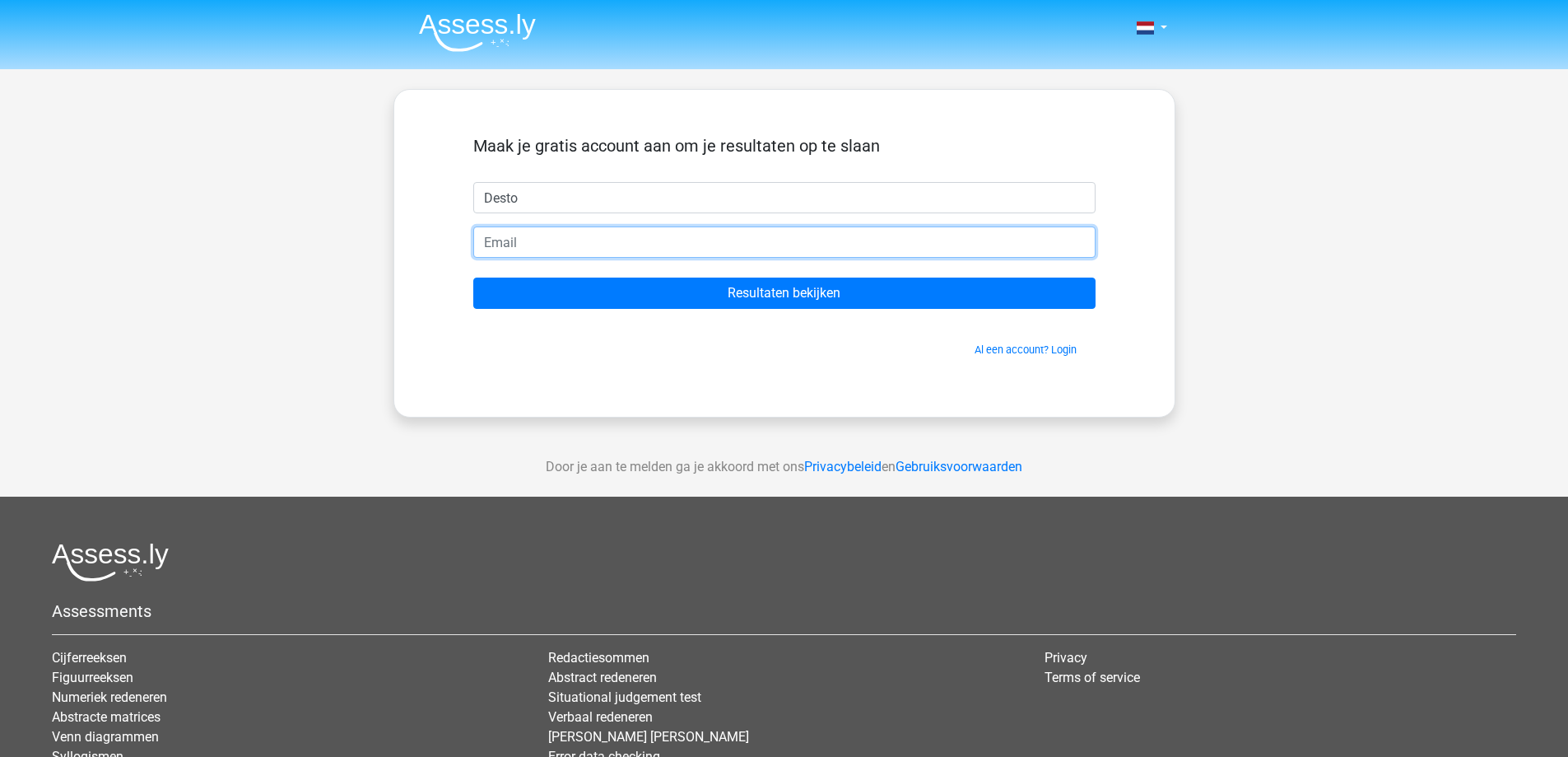
click at [601, 237] on input "email" at bounding box center [784, 242] width 623 height 32
type input "[EMAIL_ADDRESS][DOMAIN_NAME]"
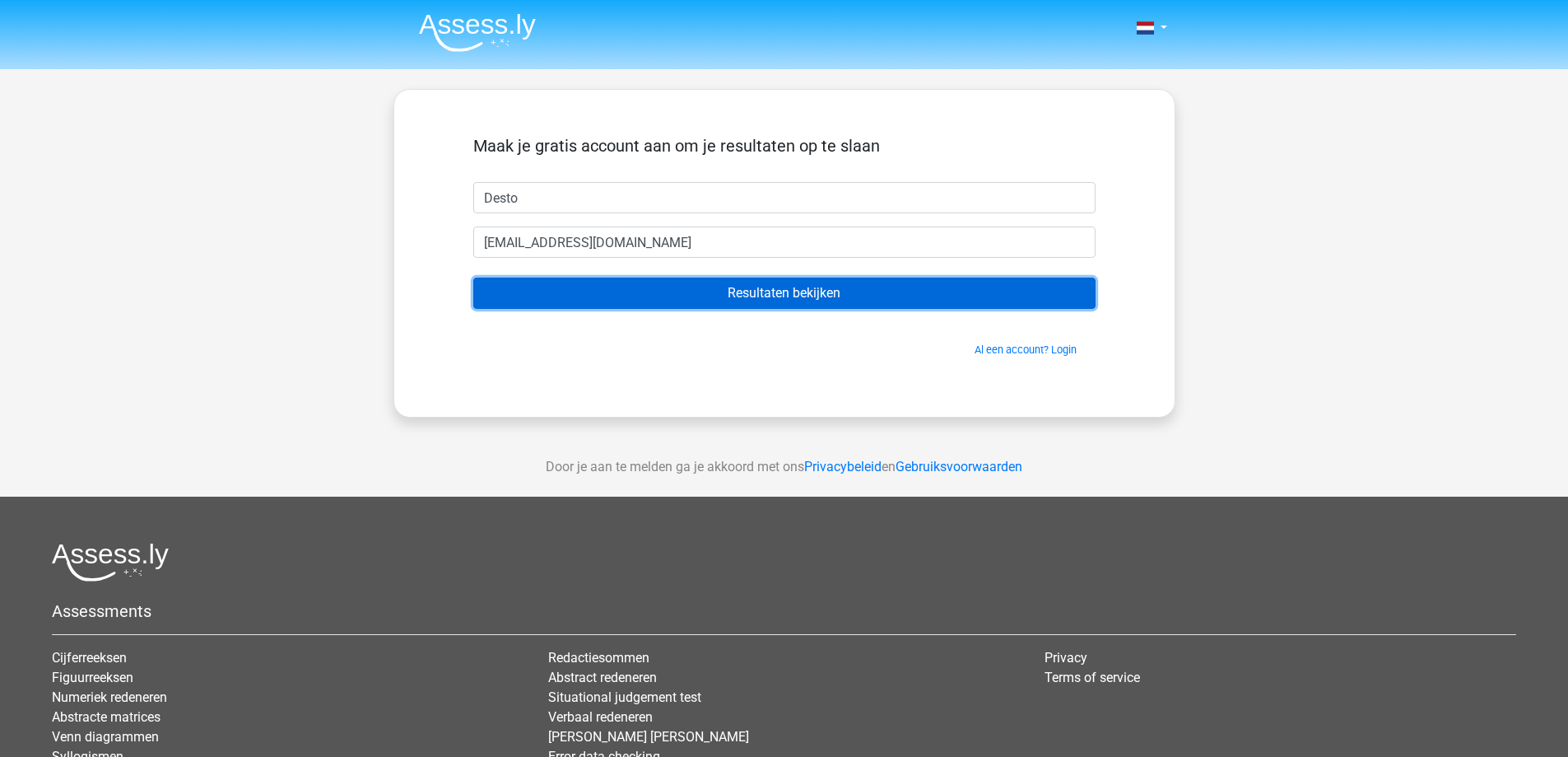
click at [766, 294] on input "Resultaten bekijken" at bounding box center [784, 293] width 623 height 32
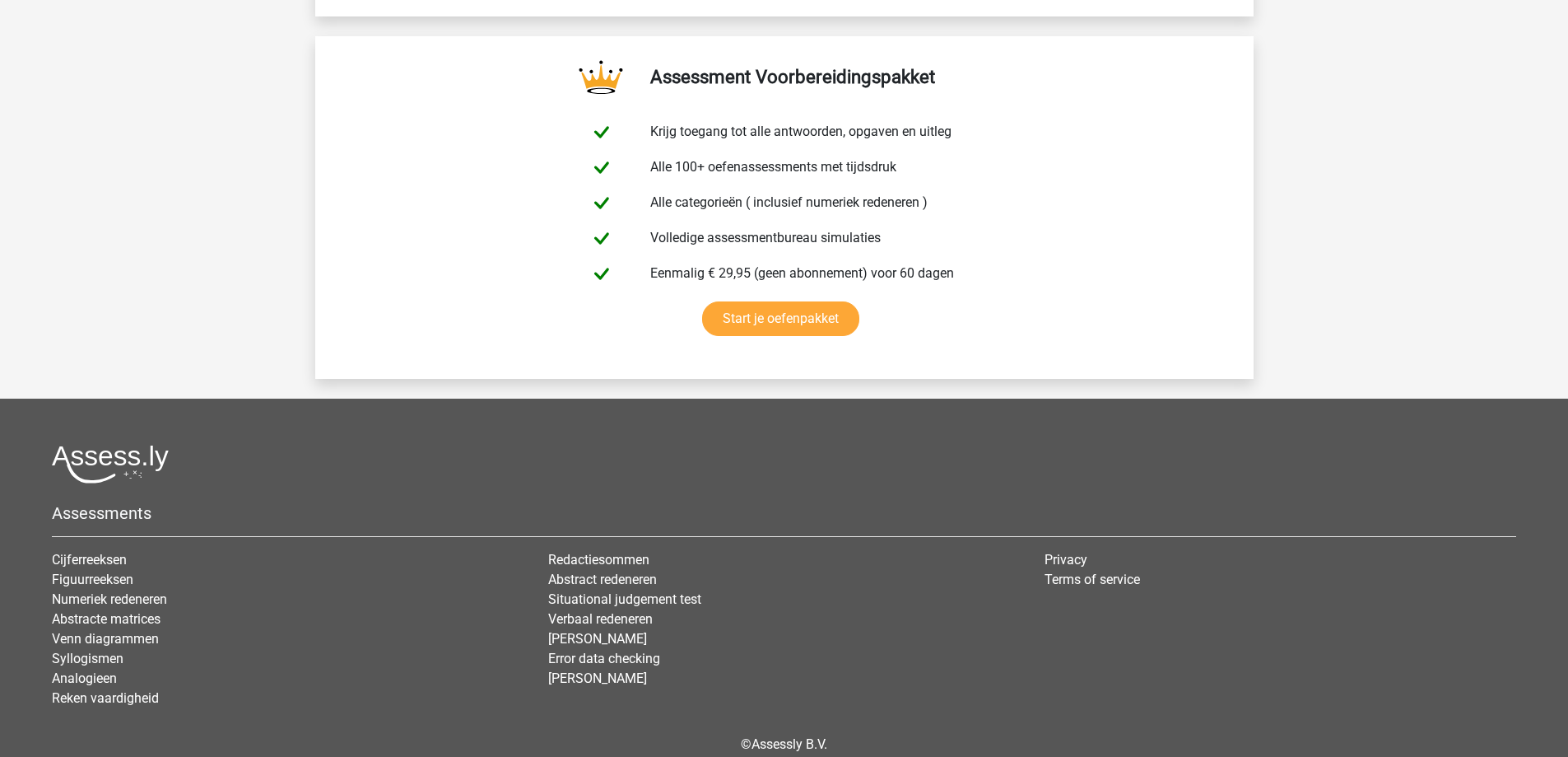
scroll to position [2800, 0]
